Goal: Task Accomplishment & Management: Manage account settings

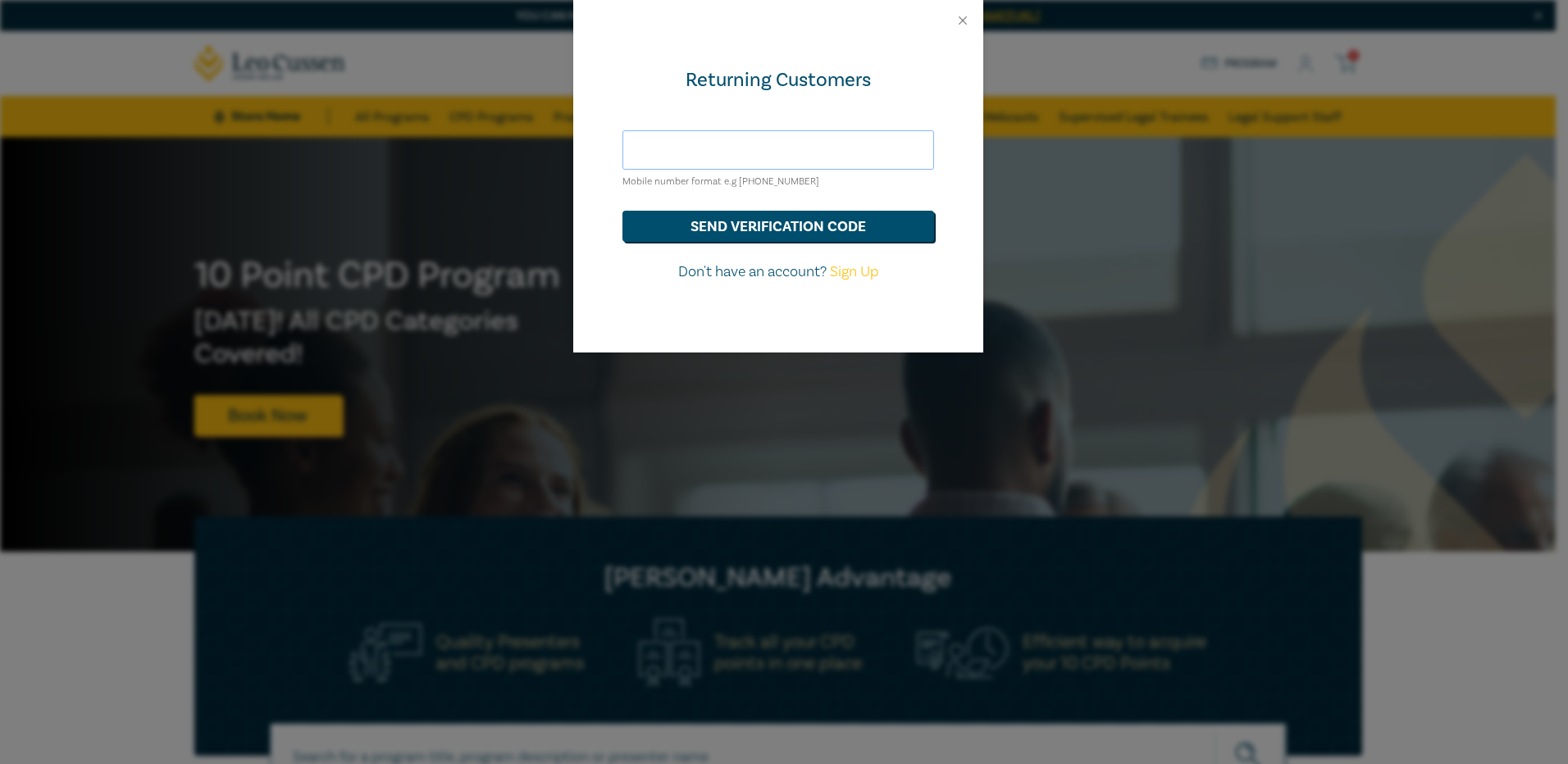
click at [668, 147] on input "text" at bounding box center [778, 150] width 311 height 39
type input "[EMAIL_ADDRESS][DOMAIN_NAME]"
drag, startPoint x: 876, startPoint y: 148, endPoint x: 590, endPoint y: 159, distance: 286.2
click at [590, 159] on div "Returning Customers amandae@littletonhackford.com.au Mobile number format e.g +…" at bounding box center [778, 197] width 410 height 311
click at [640, 147] on input "439771585" at bounding box center [778, 150] width 311 height 39
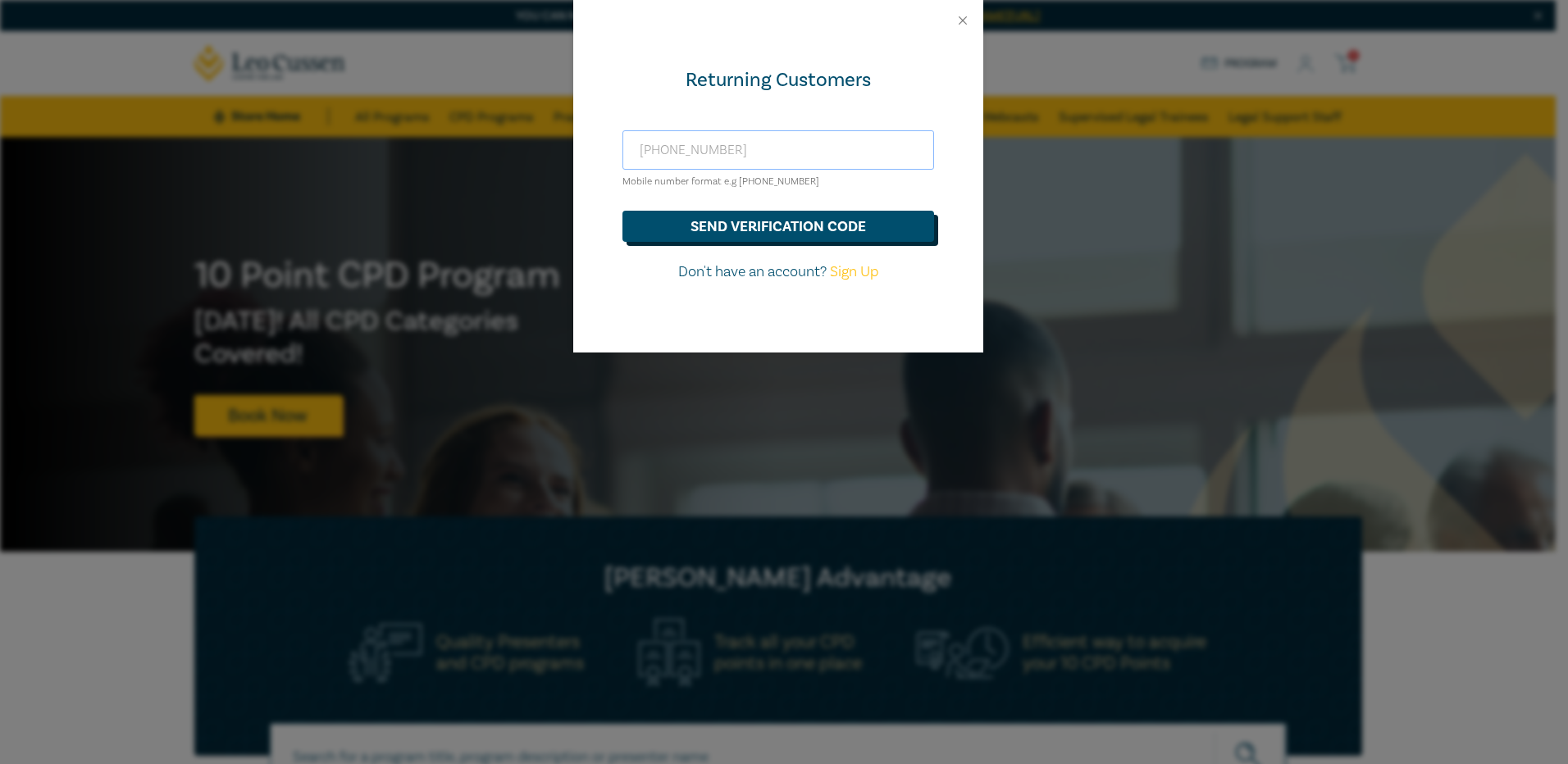
type input "+61439771585"
click at [692, 228] on button "send verification code" at bounding box center [778, 226] width 311 height 31
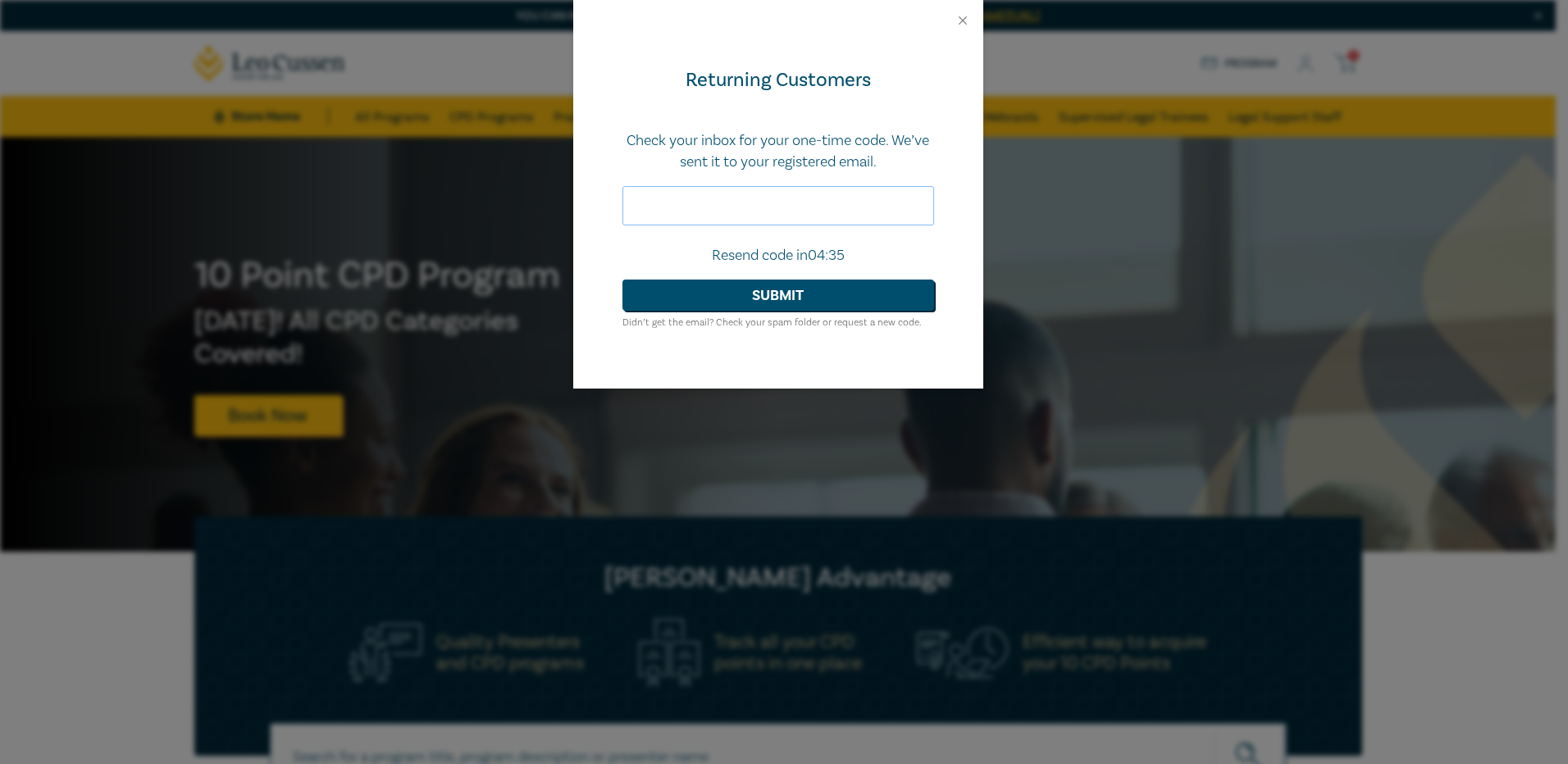
click at [692, 211] on input "text" at bounding box center [778, 206] width 311 height 39
paste input "394232"
type input "394232"
click at [721, 295] on button "Submit" at bounding box center [778, 295] width 311 height 31
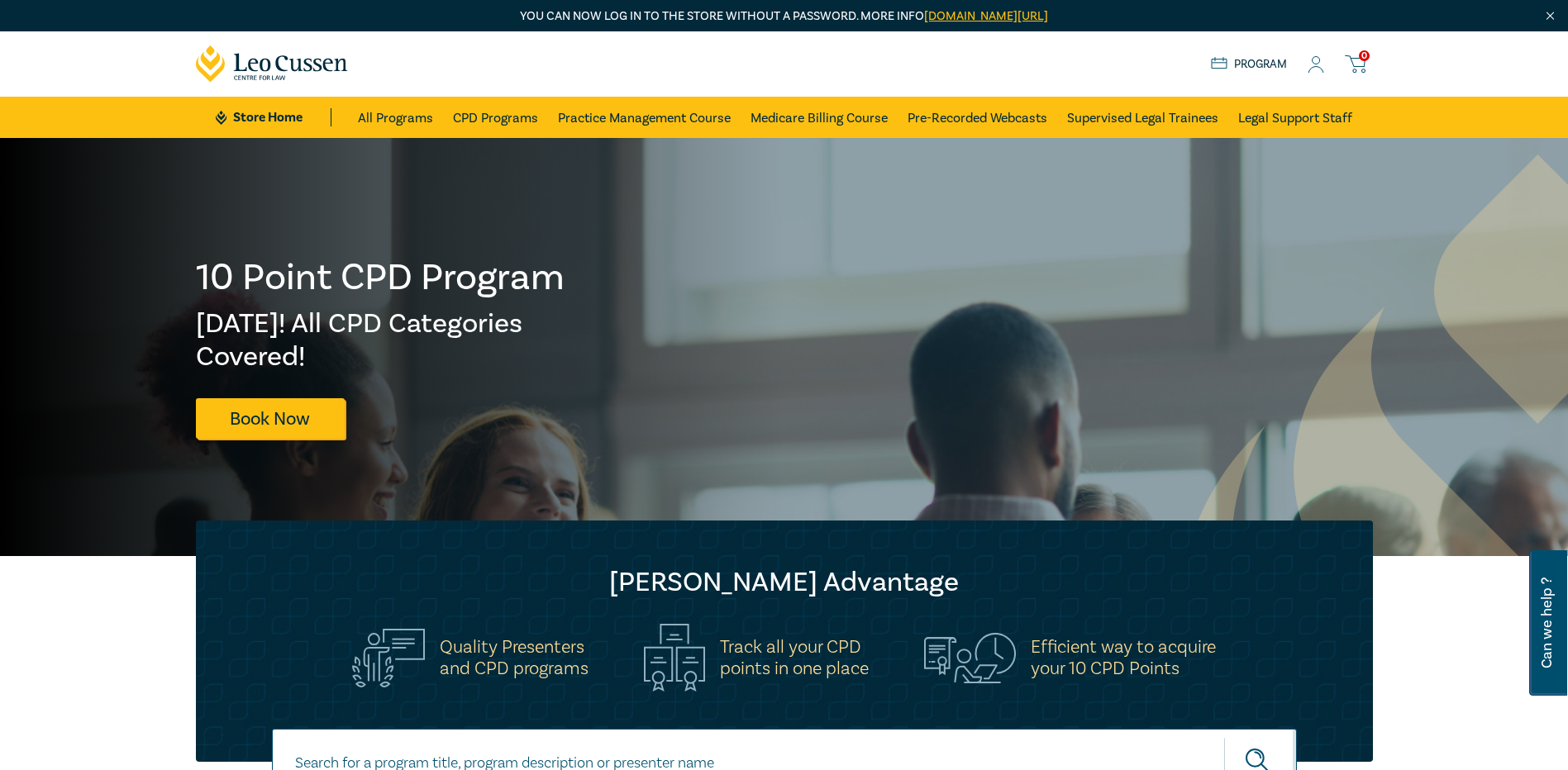
click at [1313, 63] on icon at bounding box center [1316, 65] width 16 height 17
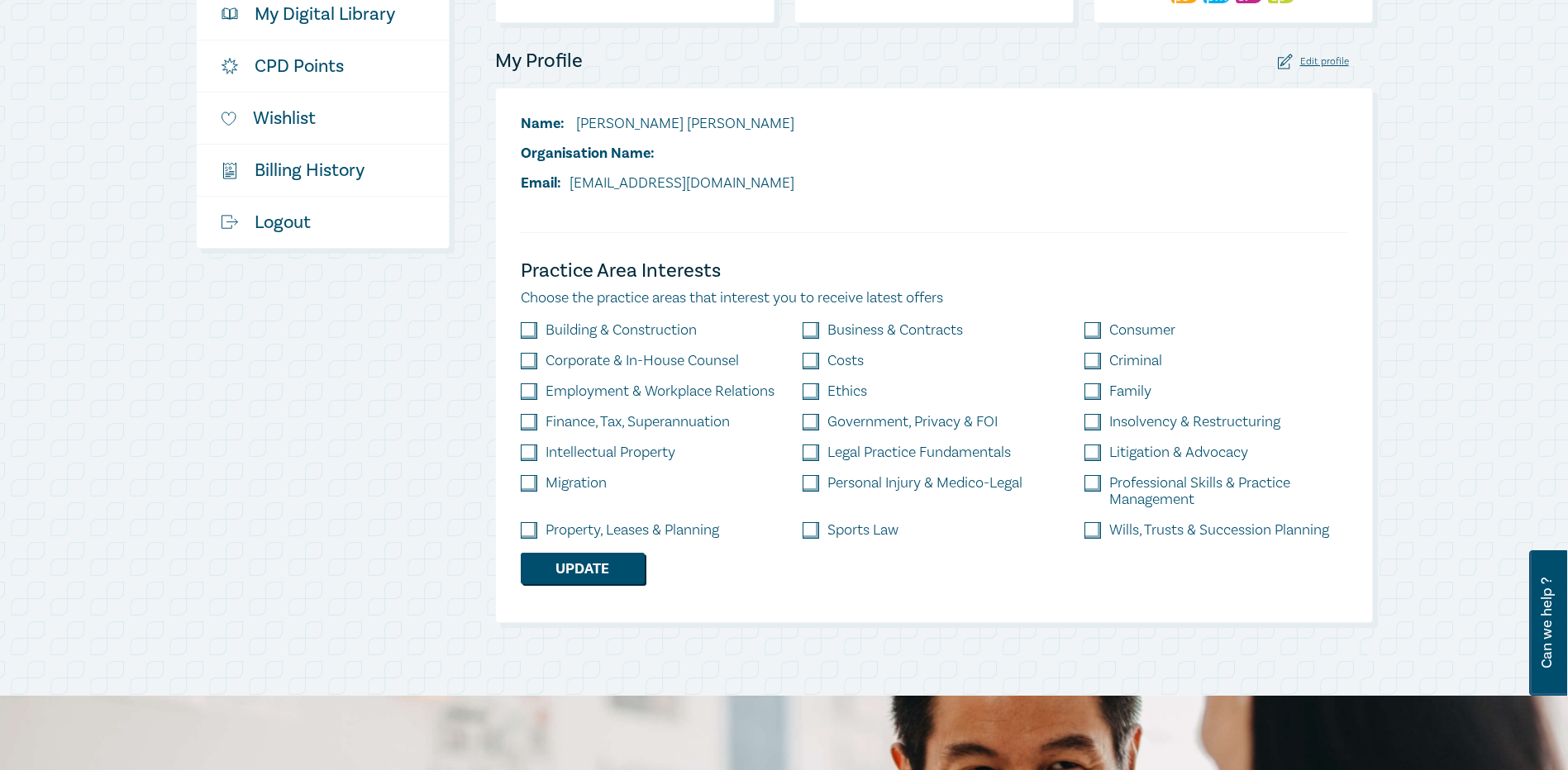
scroll to position [413, 0]
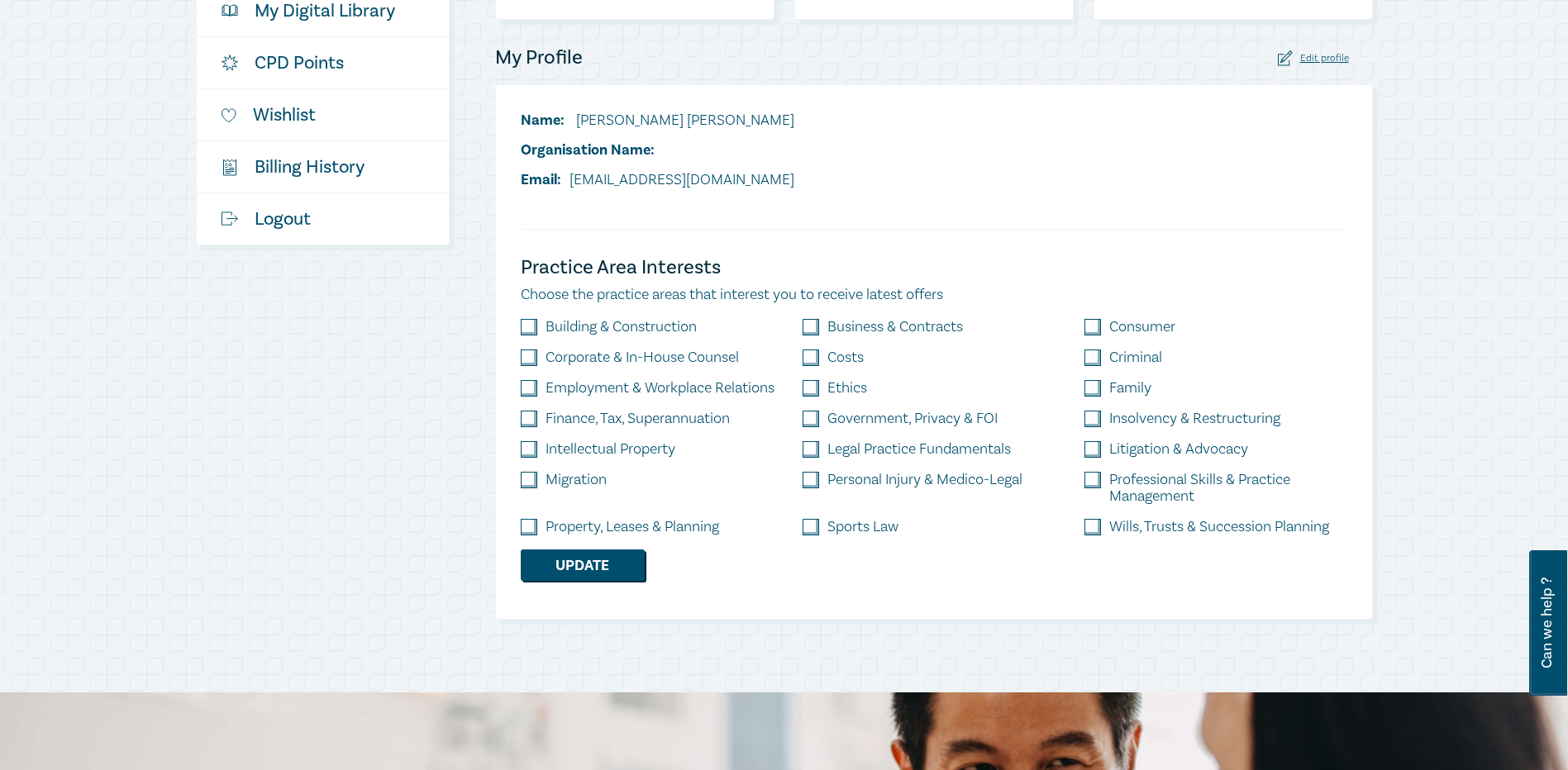
click at [523, 523] on input "checkbox" at bounding box center [528, 526] width 16 height 16
click at [521, 522] on input "checkbox" at bounding box center [528, 526] width 16 height 16
checkbox input "false"
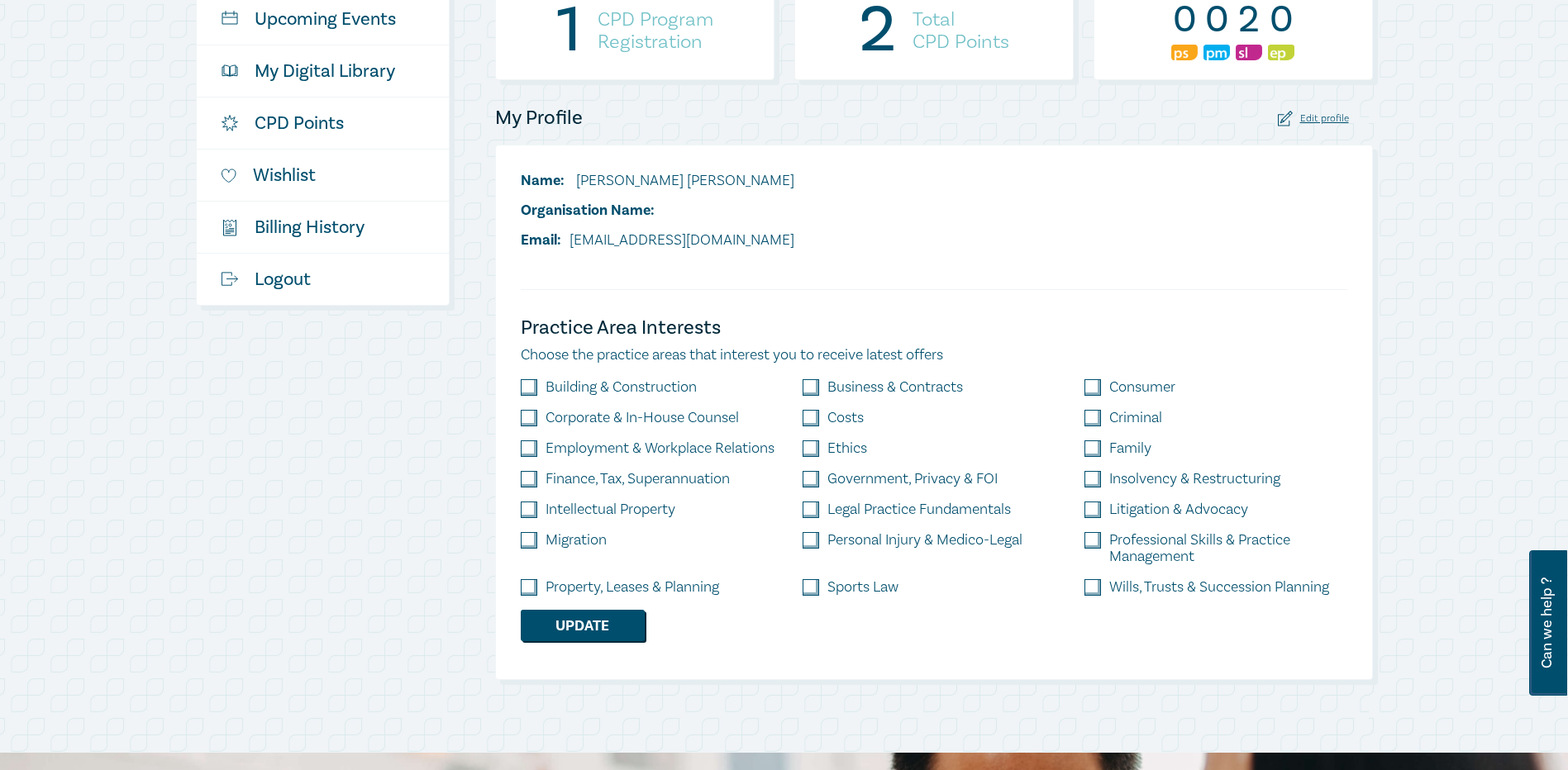
scroll to position [165, 0]
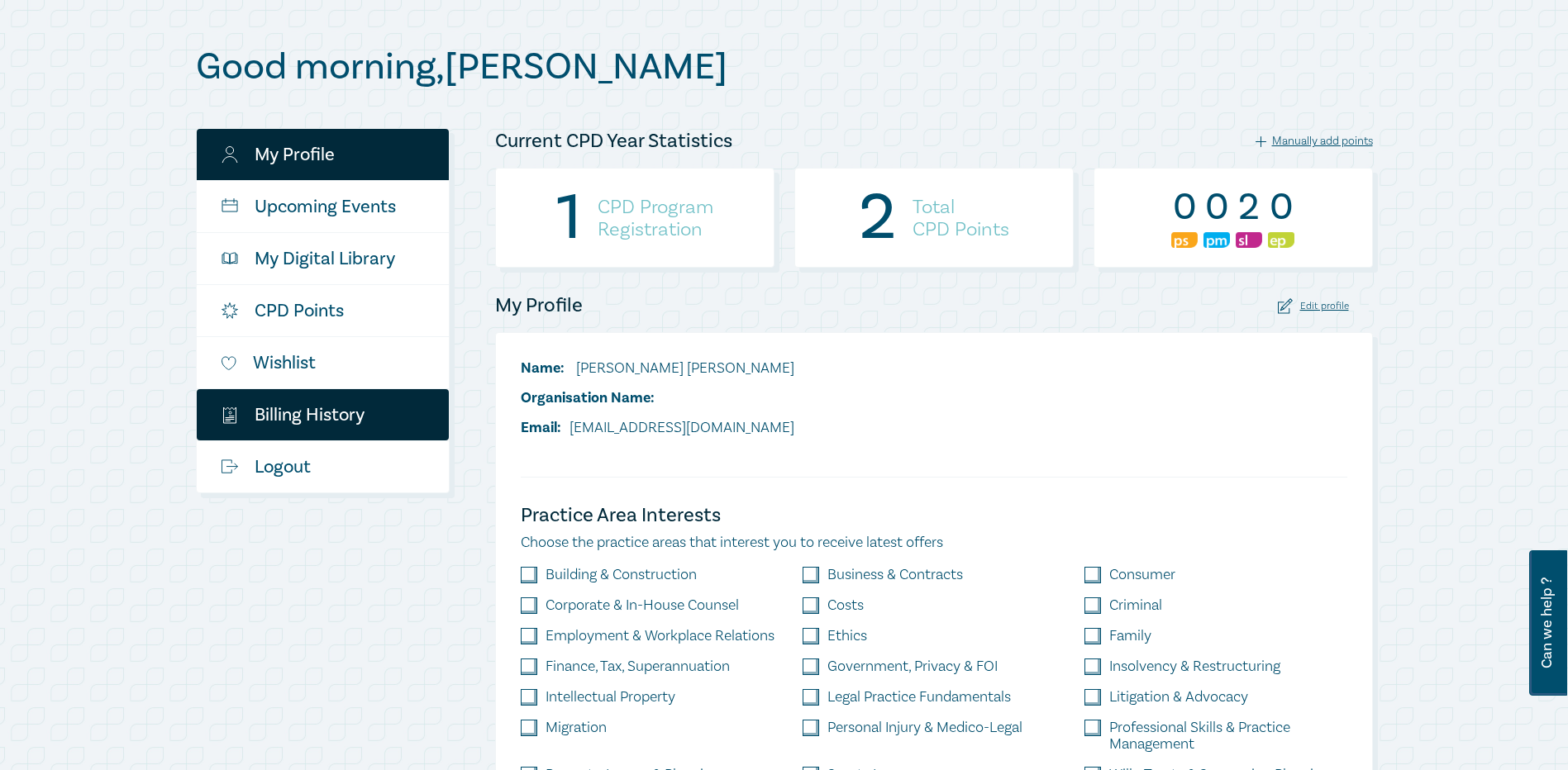
click at [305, 409] on link "$ Billing History" at bounding box center [323, 415] width 252 height 51
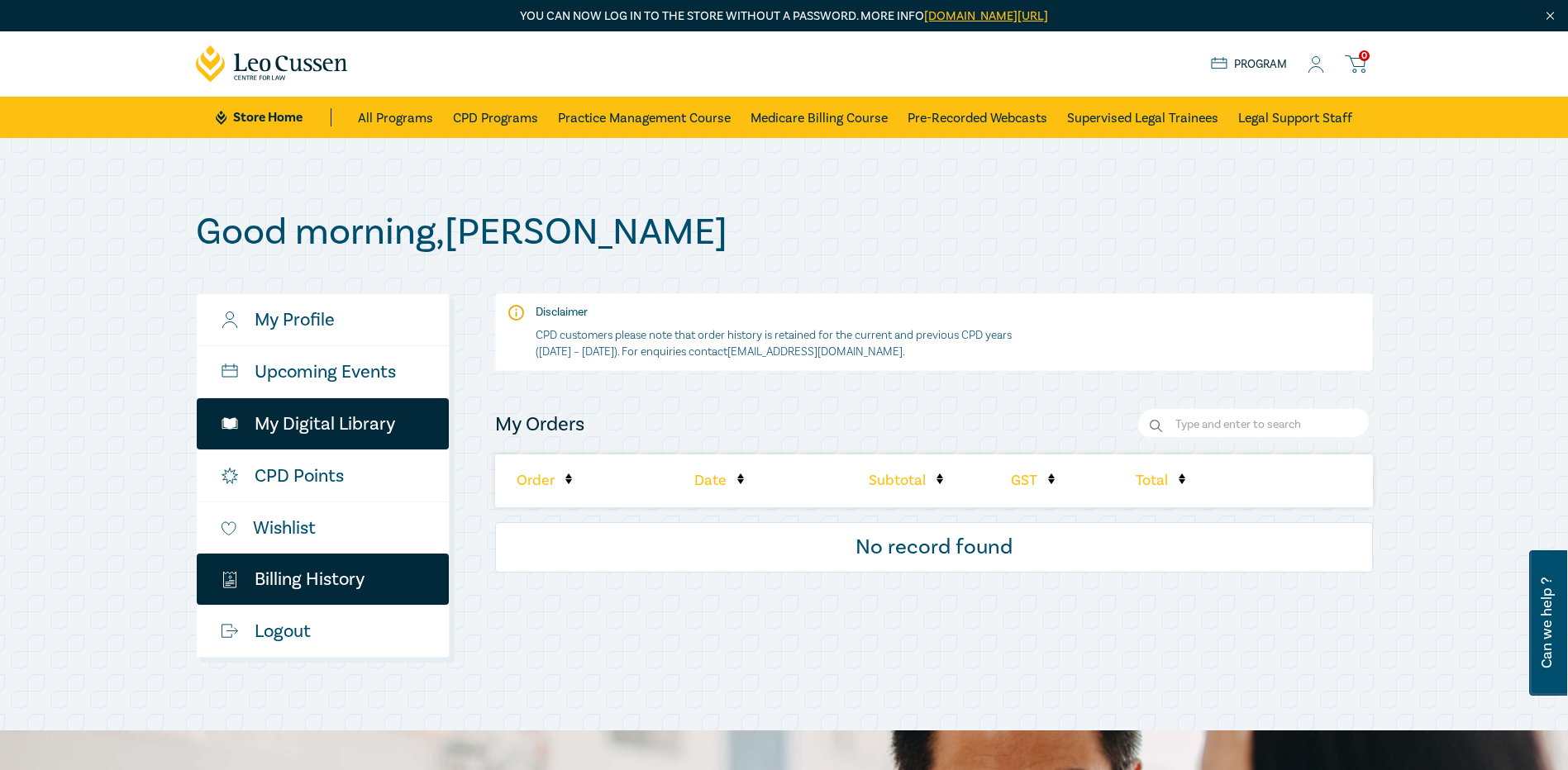
click at [283, 420] on link "My Digital Library" at bounding box center [323, 424] width 252 height 51
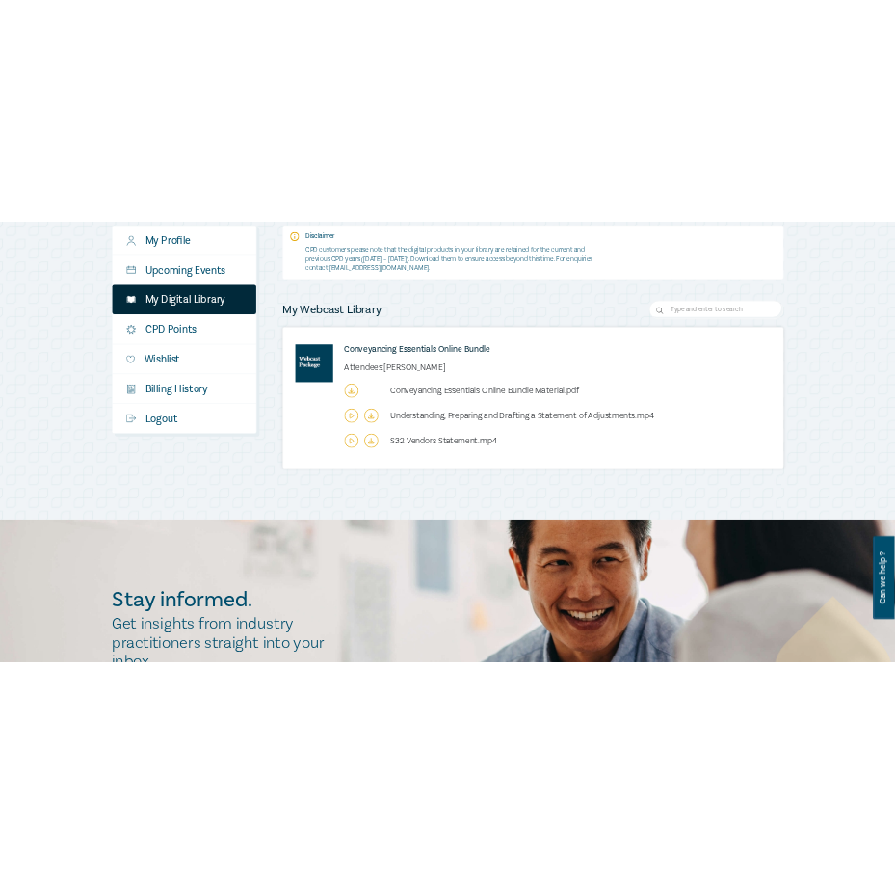
scroll to position [289, 0]
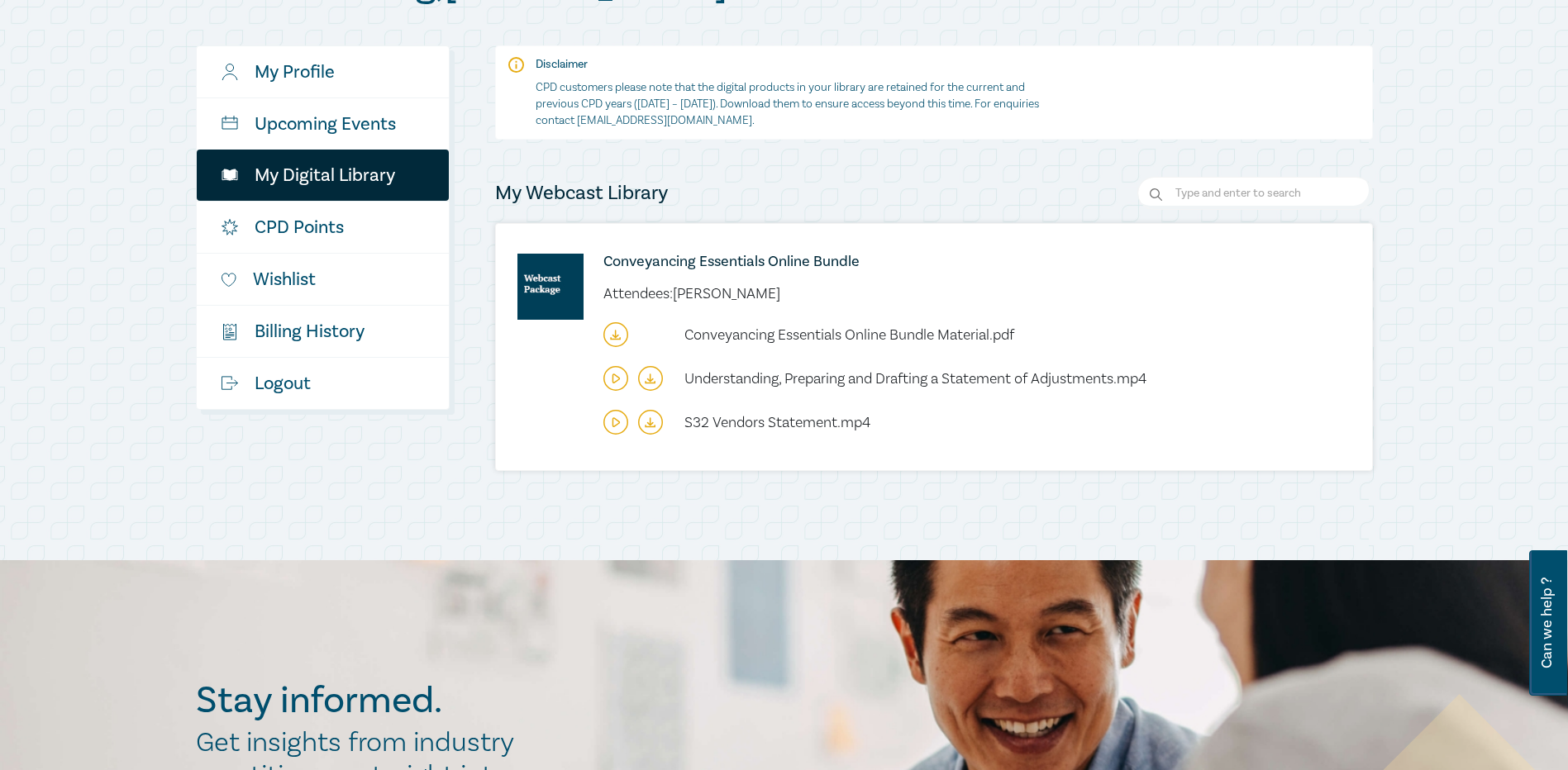
click at [648, 376] on icon at bounding box center [650, 378] width 25 height 25
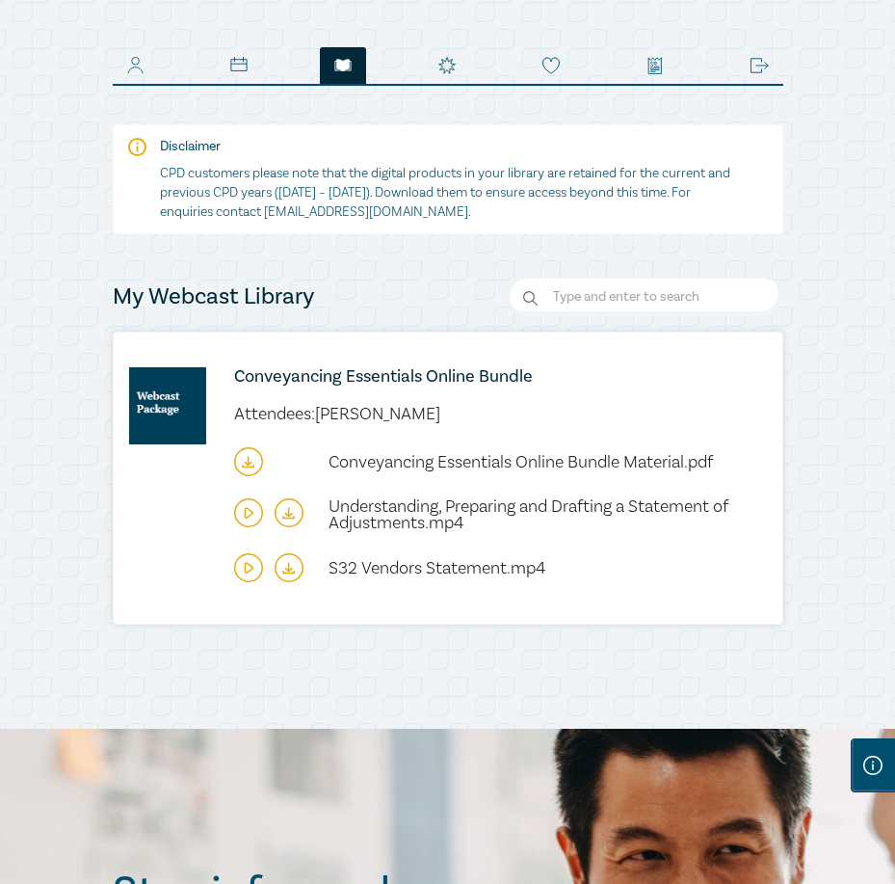
click at [289, 527] on icon at bounding box center [289, 512] width 29 height 29
click at [286, 582] on icon at bounding box center [289, 567] width 29 height 29
